Goal: Find specific page/section: Find specific page/section

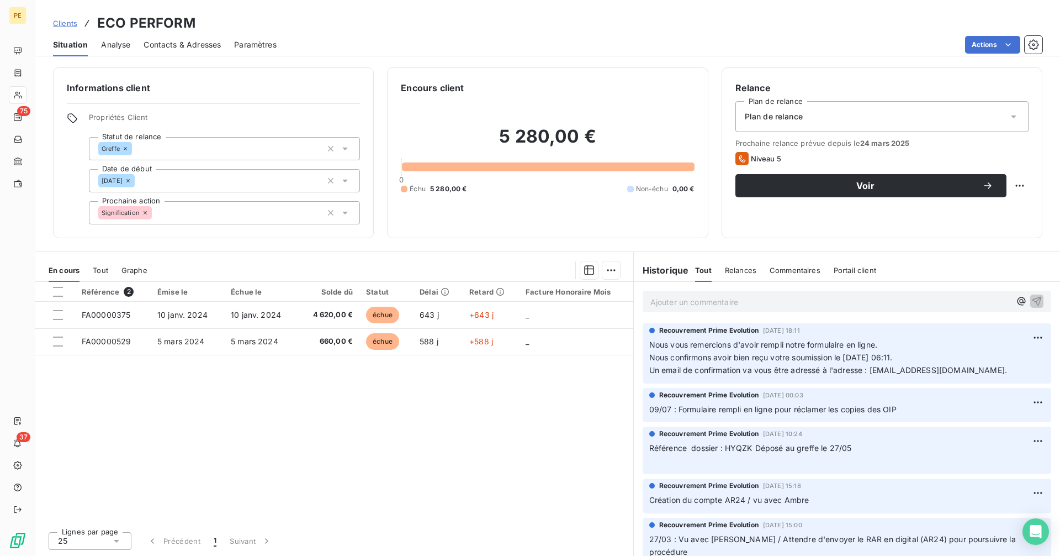
click at [70, 22] on span "Clients" at bounding box center [65, 23] width 24 height 9
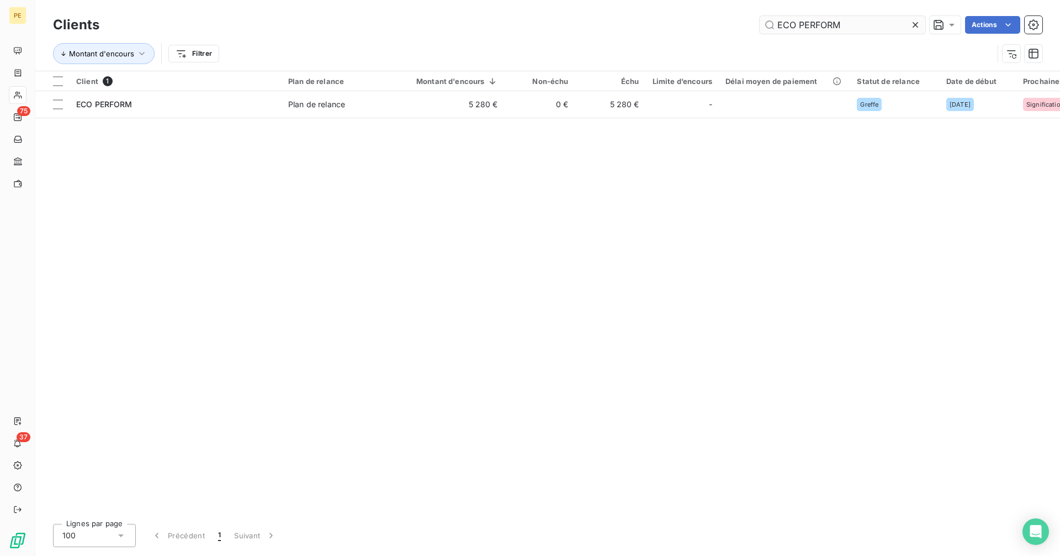
click at [917, 22] on icon at bounding box center [915, 24] width 11 height 11
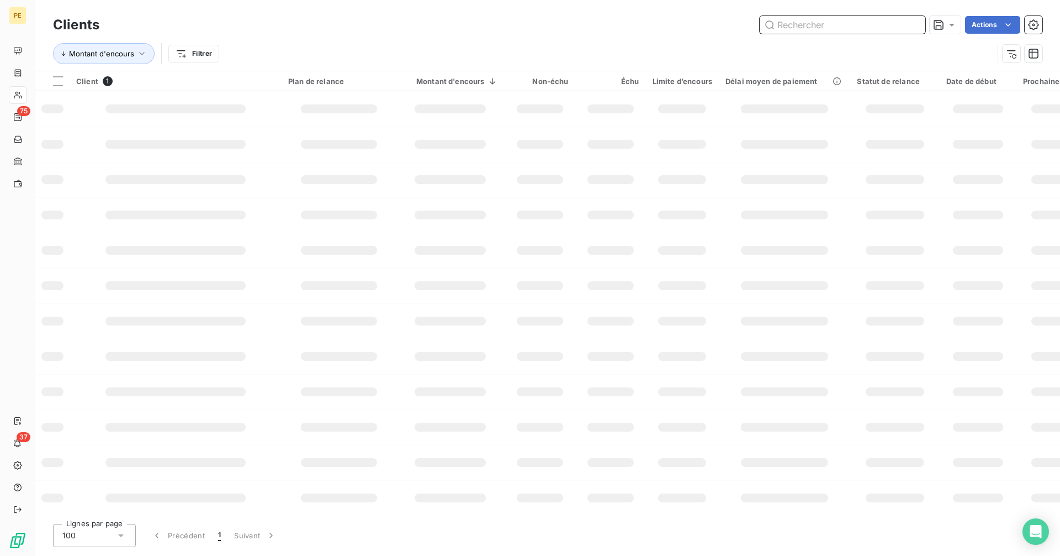
click at [869, 33] on input "text" at bounding box center [843, 25] width 166 height 18
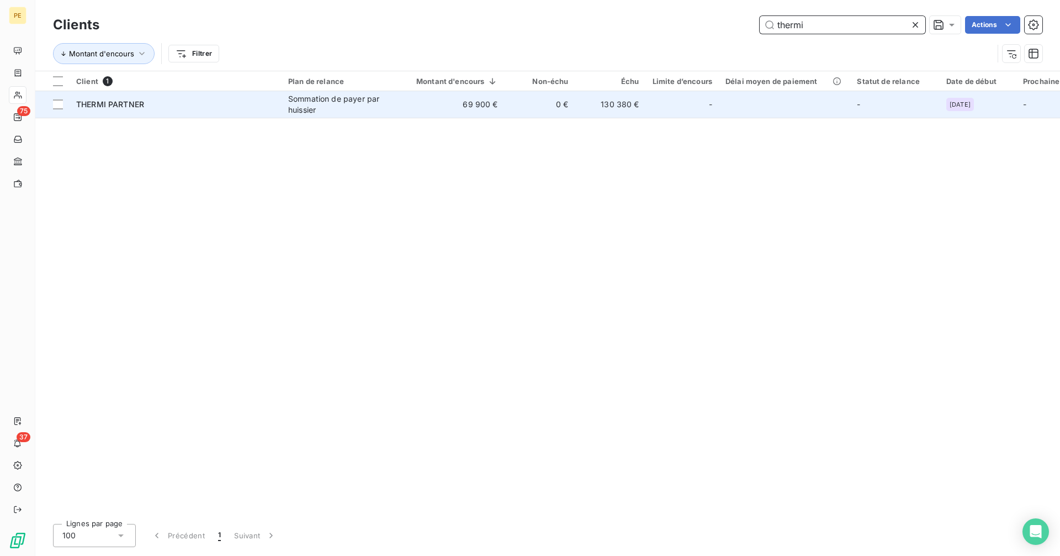
type input "thermi"
click at [440, 102] on td "69 900 €" at bounding box center [451, 104] width 108 height 27
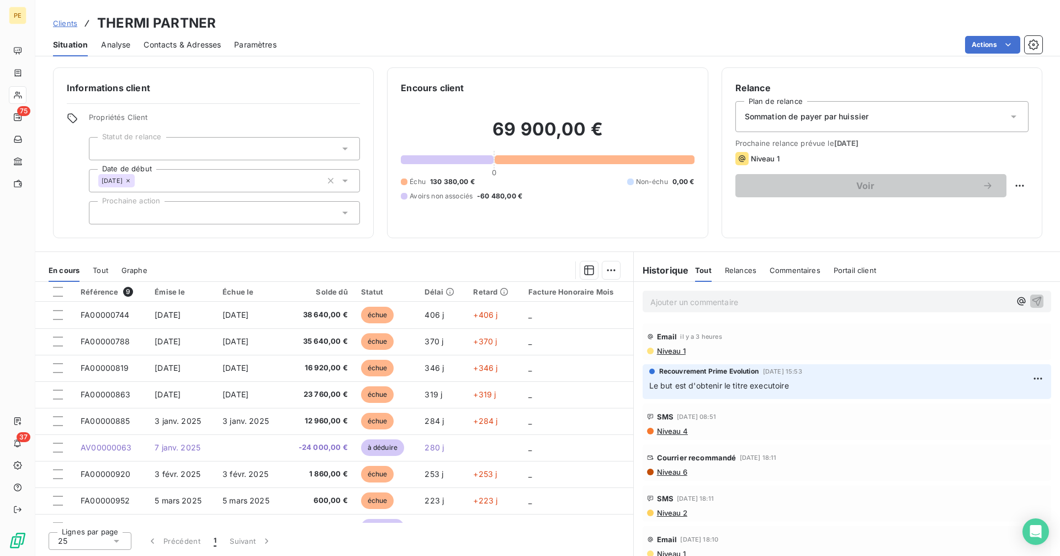
click at [723, 300] on p "Ajouter un commentaire ﻿" at bounding box center [831, 302] width 360 height 14
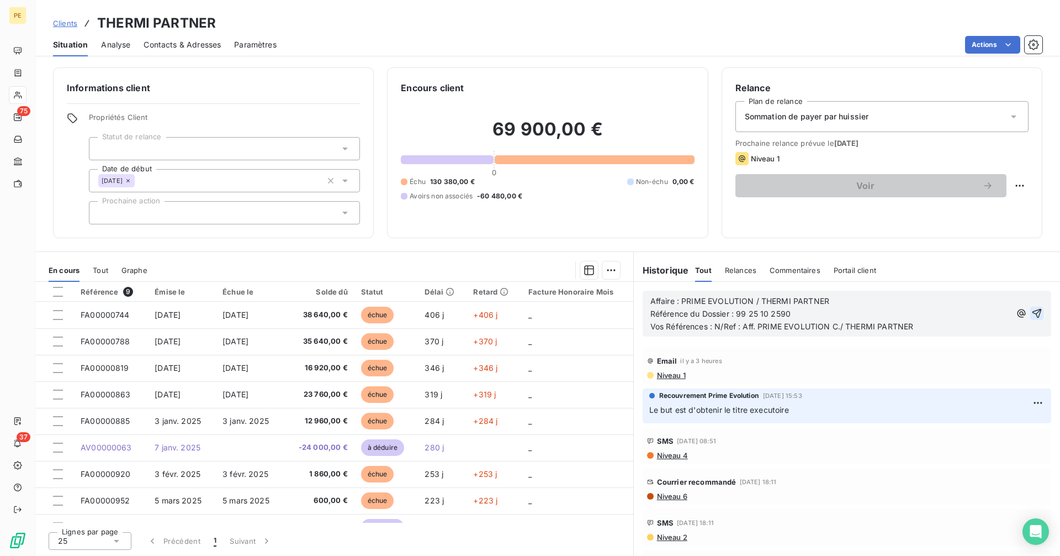
click at [1032, 319] on icon "button" at bounding box center [1037, 313] width 11 height 11
